Goal: Task Accomplishment & Management: Use online tool/utility

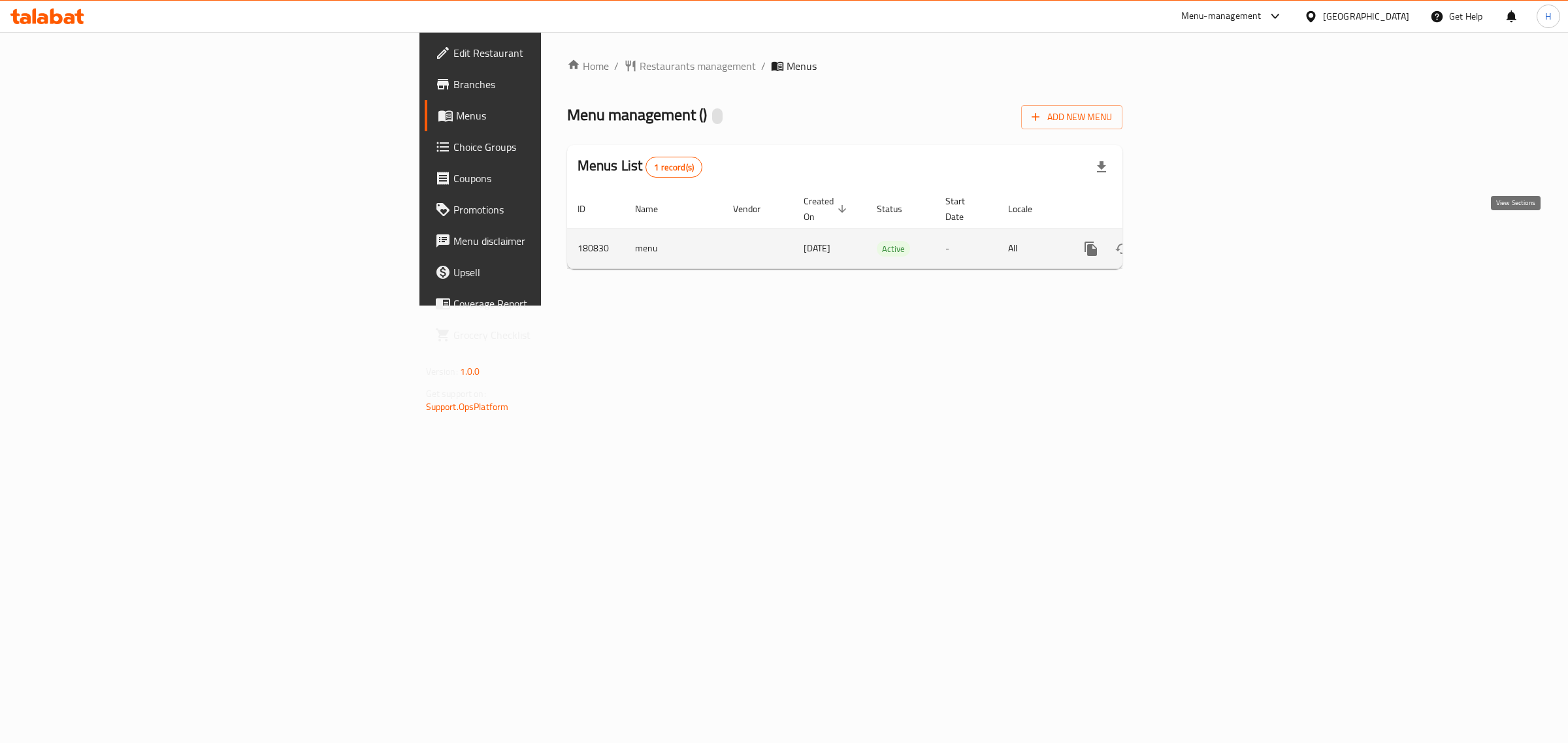
click at [1194, 241] on icon "enhanced table" at bounding box center [1185, 248] width 15 height 15
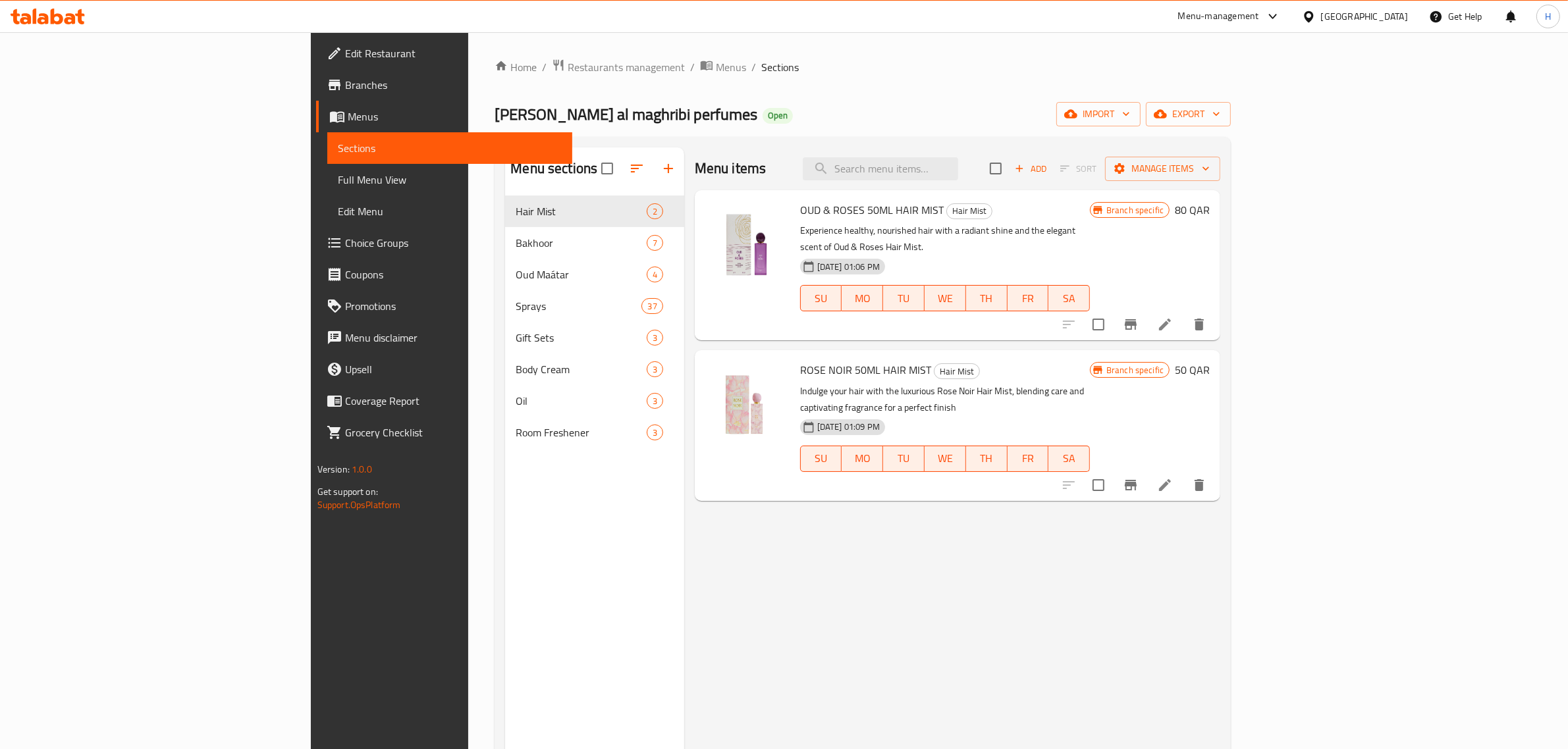
click at [338, 172] on span "Full Menu View" at bounding box center [450, 179] width 225 height 15
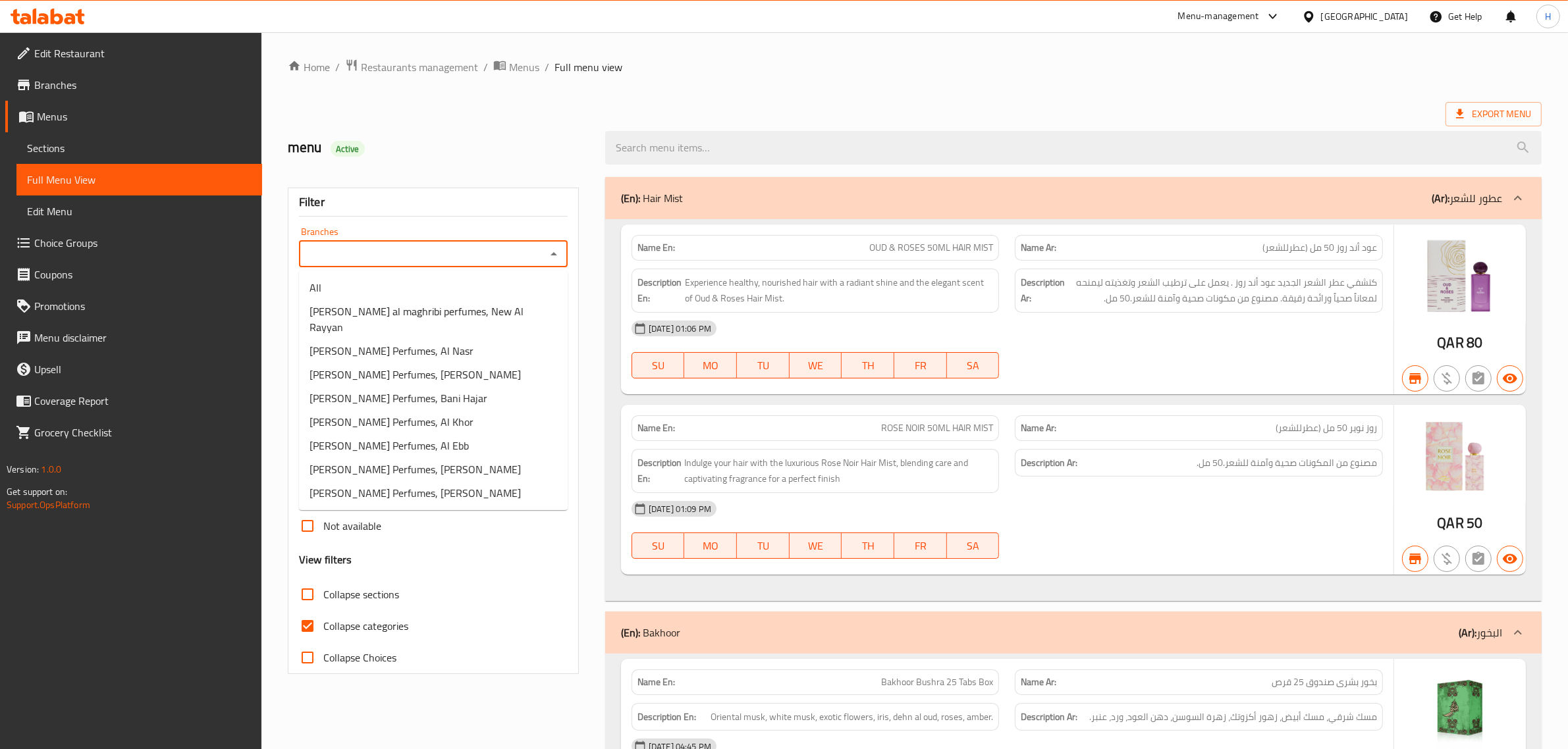
click at [484, 262] on input "Branches" at bounding box center [422, 254] width 239 height 18
click at [495, 312] on span "[PERSON_NAME] al maghribi perfumes, New Al Rayyan" at bounding box center [433, 319] width 247 height 32
type input "[PERSON_NAME] al maghribi perfumes, New Al Rayyan"
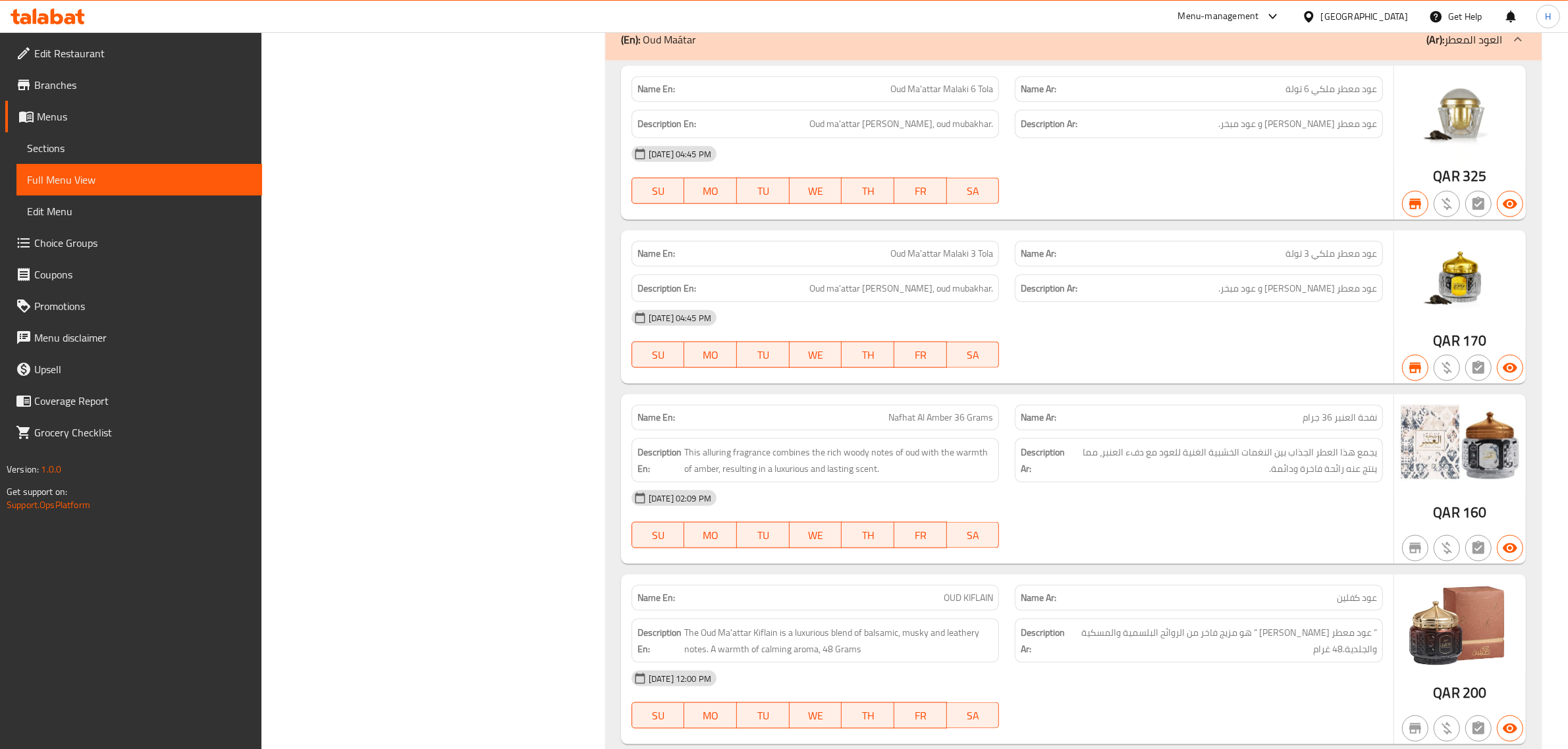
scroll to position [1975, 0]
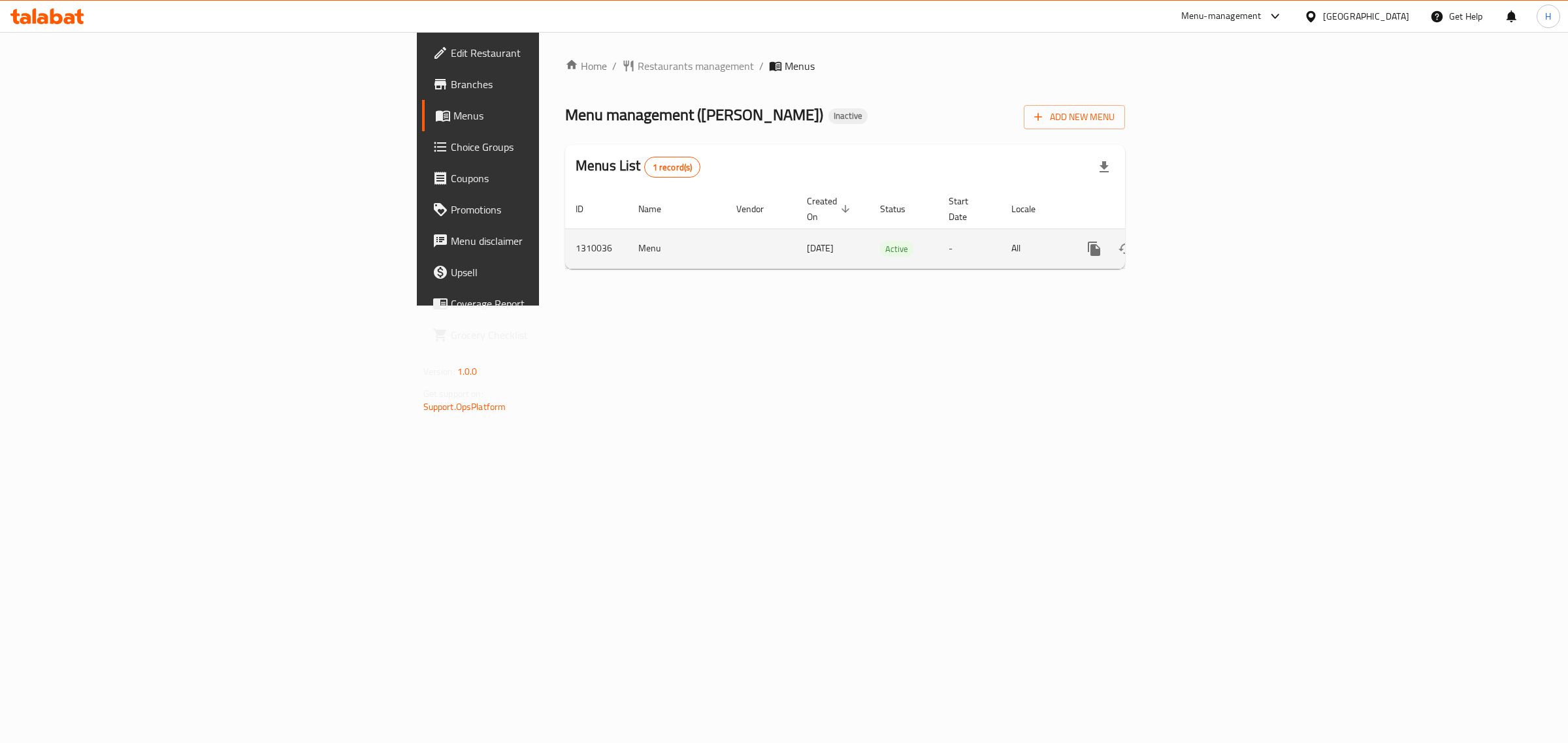
click at [1204, 234] on link "enhanced table" at bounding box center [1188, 249] width 32 height 32
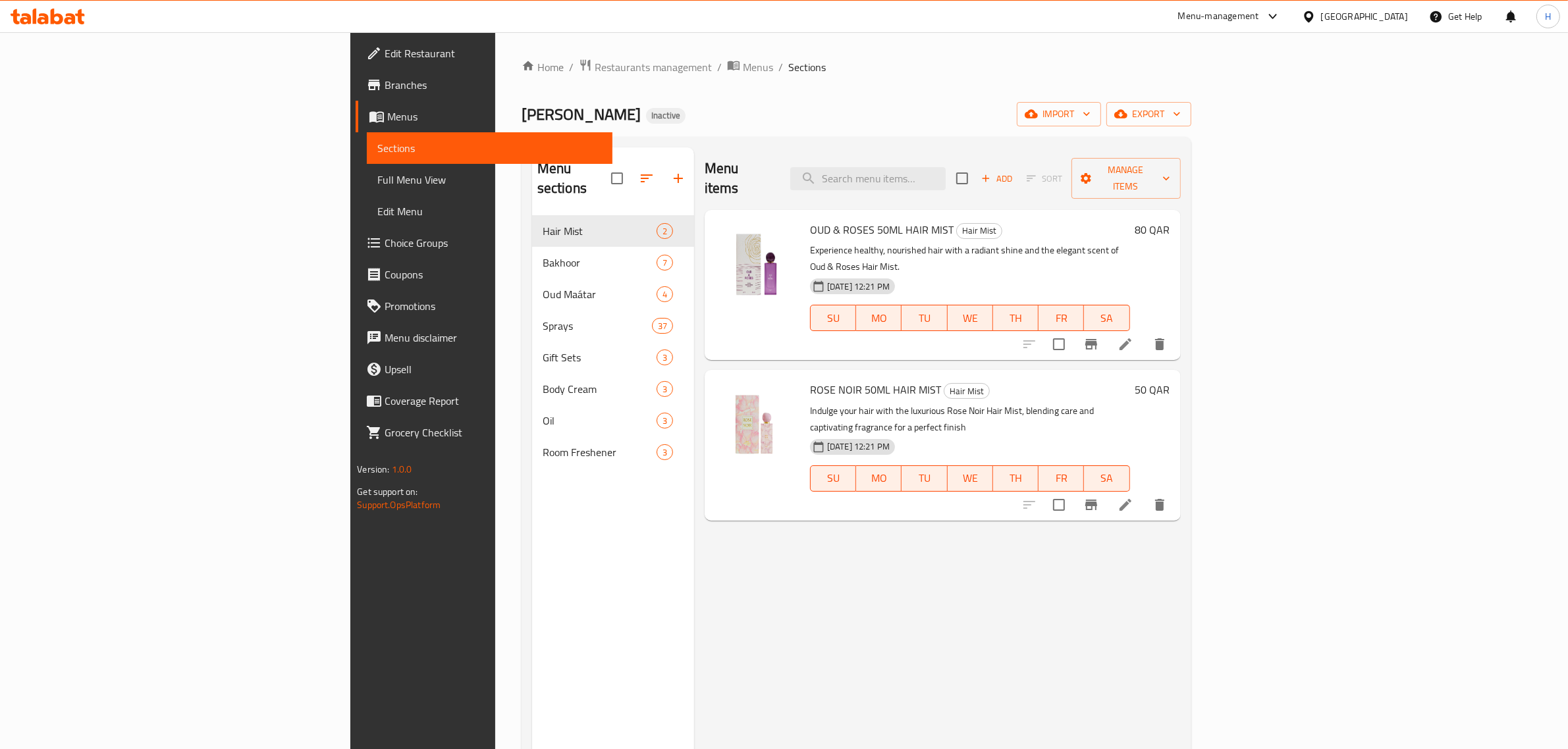
click at [377, 178] on span "Full Menu View" at bounding box center [489, 179] width 225 height 15
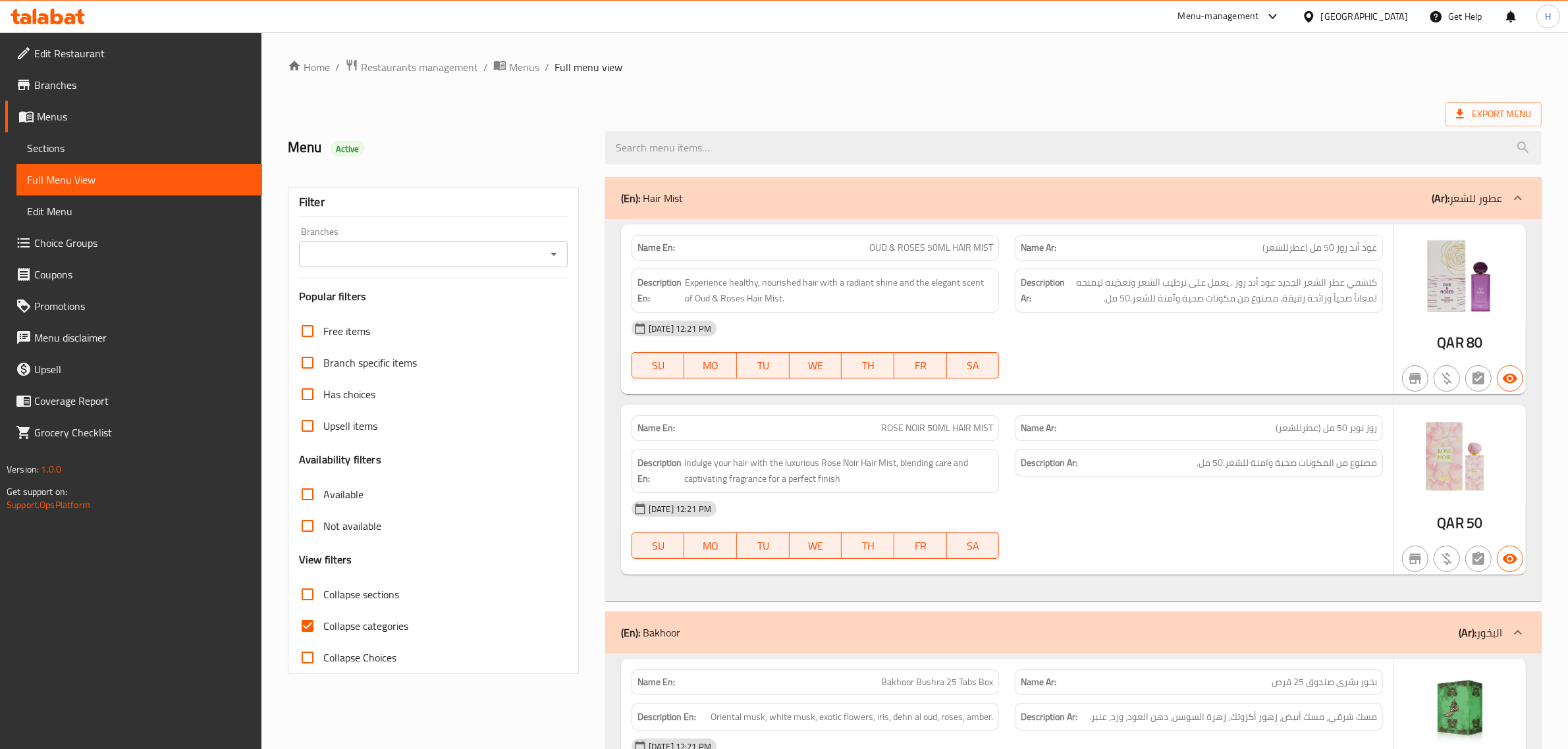
click at [380, 262] on input "Branches" at bounding box center [422, 254] width 239 height 18
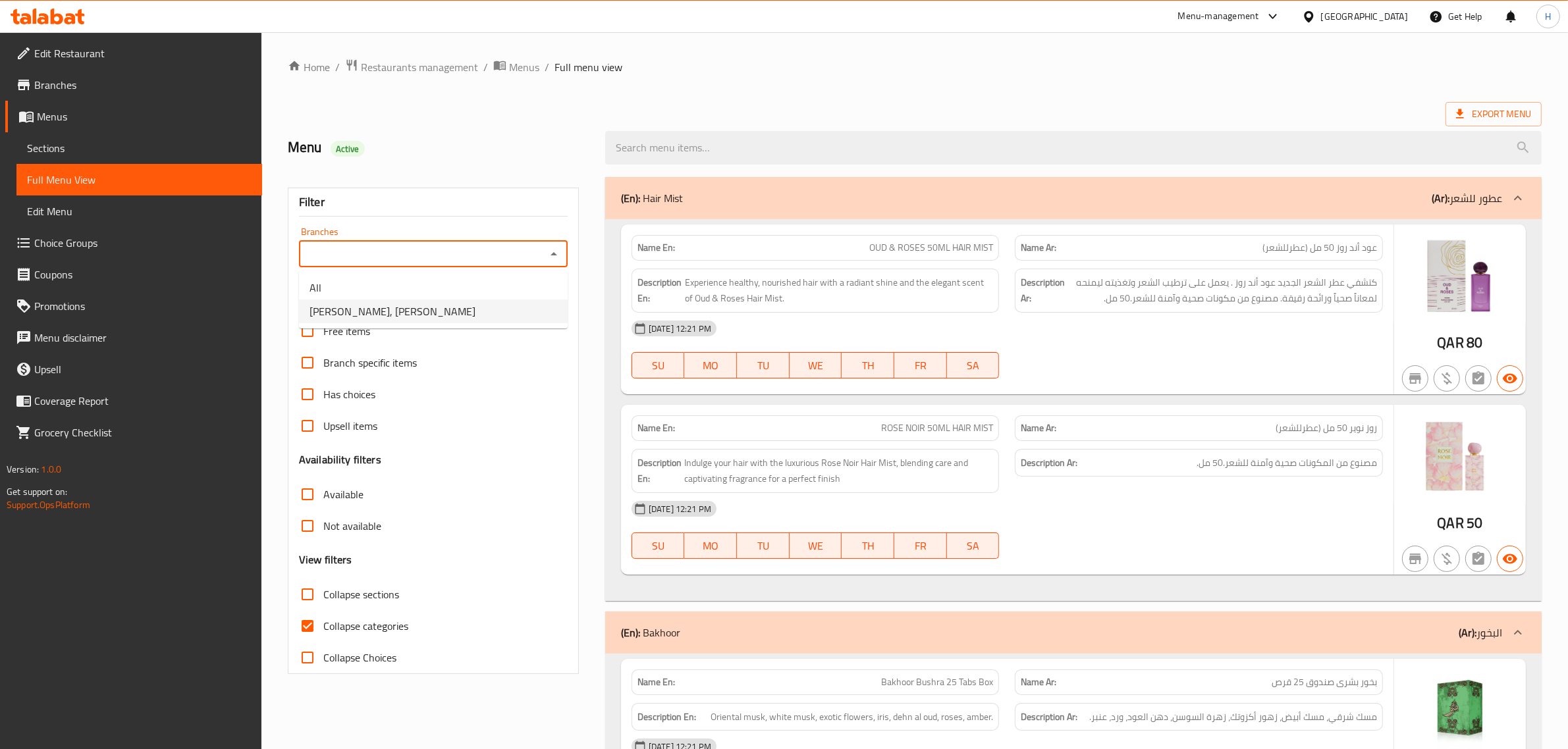
click at [400, 305] on span "Ahmed Al Maghribi, Al Nasr" at bounding box center [392, 311] width 166 height 15
type input "Ahmed Al Maghribi, Al Nasr"
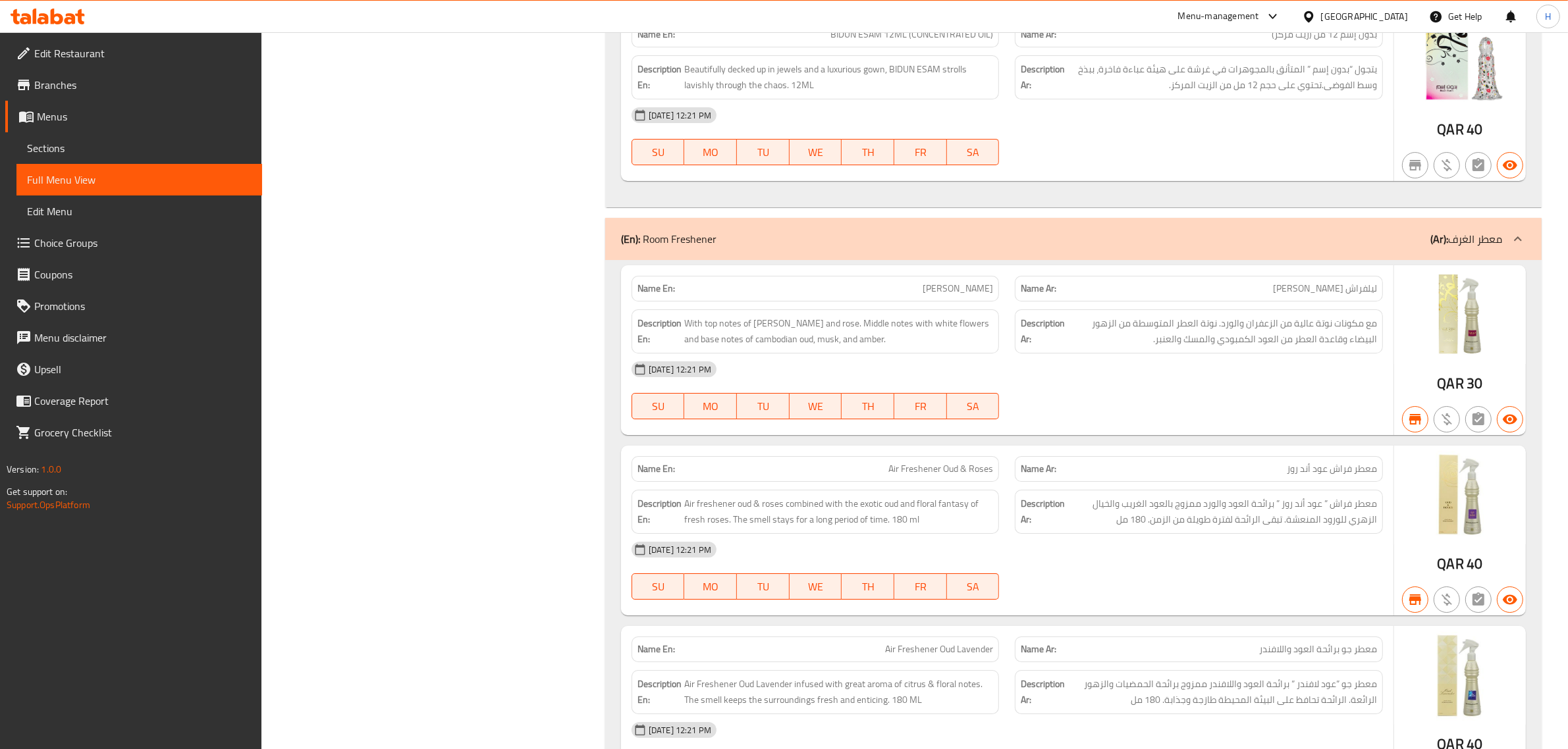
scroll to position [11895, 0]
